Goal: Task Accomplishment & Management: Manage account settings

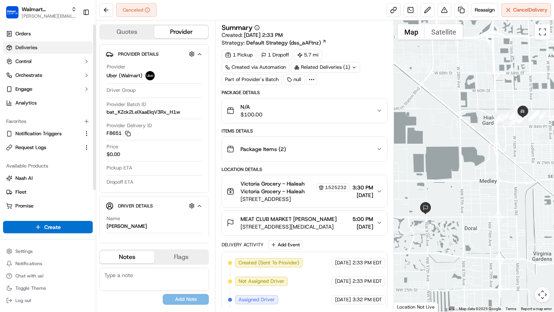
click at [29, 47] on span "Deliveries" at bounding box center [26, 47] width 22 height 7
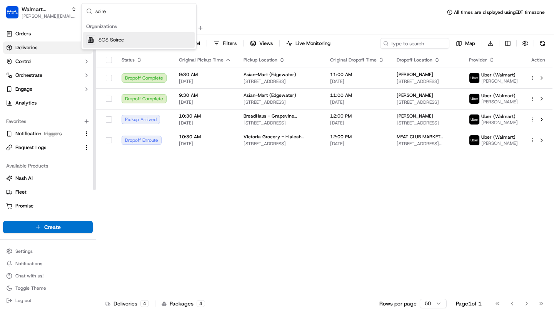
type input "soire"
click at [137, 37] on div "SOS Soiree" at bounding box center [139, 39] width 112 height 15
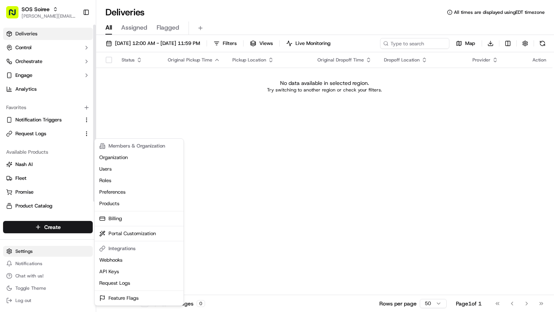
click at [39, 253] on html "SOS Soiree brittany@usenash.com Toggle Sidebar Deliveries Control Orchestrate E…" at bounding box center [277, 156] width 554 height 312
click at [123, 218] on link "Billing" at bounding box center [139, 219] width 86 height 12
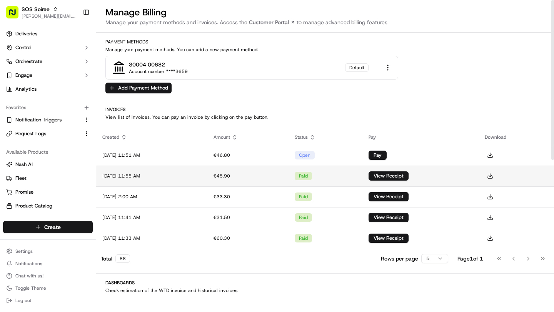
click at [463, 173] on td "View Receipt" at bounding box center [420, 176] width 117 height 21
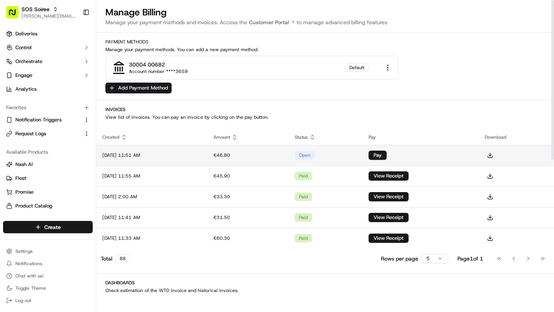
click at [440, 156] on td "Pay" at bounding box center [420, 155] width 117 height 21
